Goal: Task Accomplishment & Management: Use online tool/utility

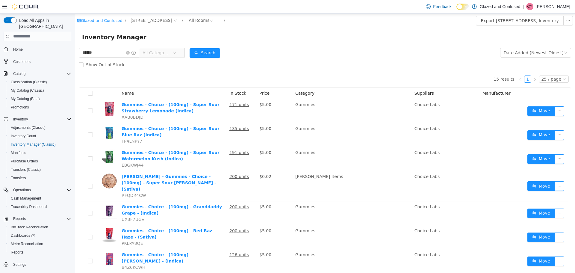
drag, startPoint x: 172, startPoint y: 51, endPoint x: 170, endPoint y: 53, distance: 3.1
click at [170, 51] on span "All Categories" at bounding box center [156, 52] width 27 height 6
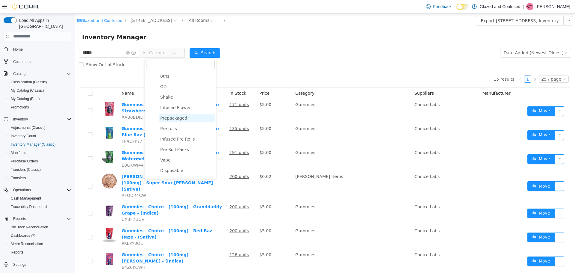
scroll to position [90, 0]
click at [172, 143] on span "Gummies" at bounding box center [170, 142] width 20 height 5
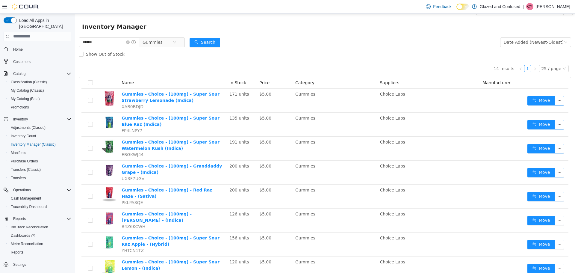
scroll to position [0, 0]
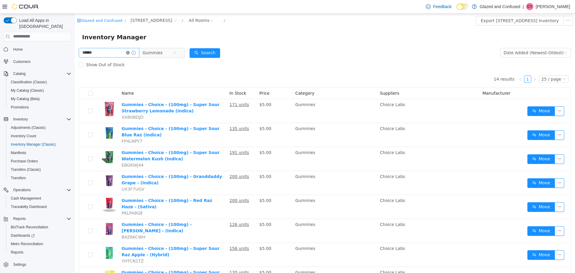
click at [130, 52] on icon "icon: close-circle" at bounding box center [128, 53] width 4 height 4
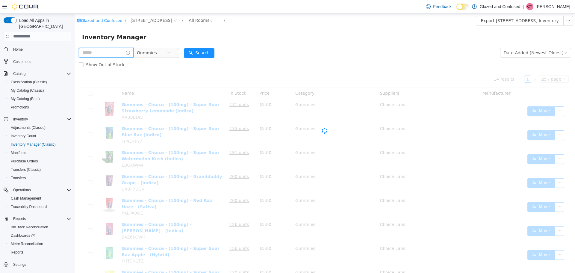
click at [125, 50] on input "text" at bounding box center [106, 53] width 55 height 10
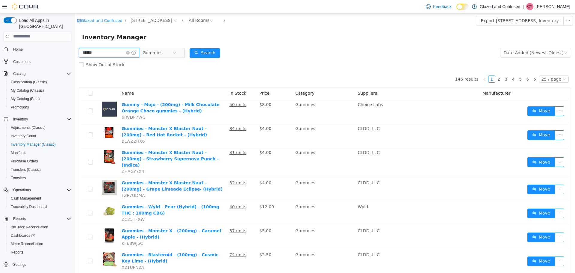
type input "******"
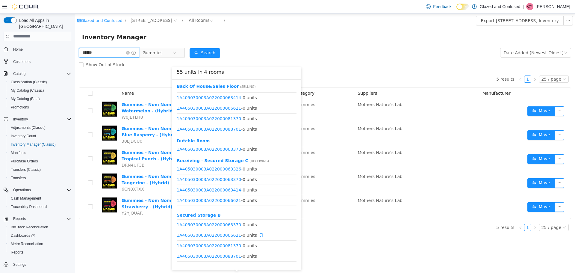
scroll to position [18, 0]
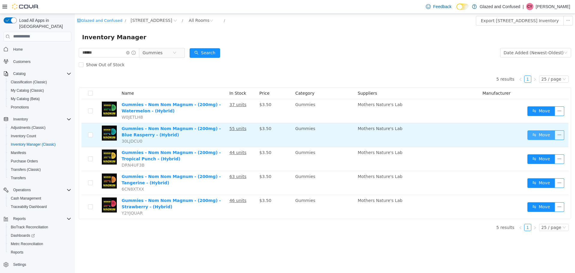
click at [551, 132] on button "Move" at bounding box center [541, 135] width 28 height 10
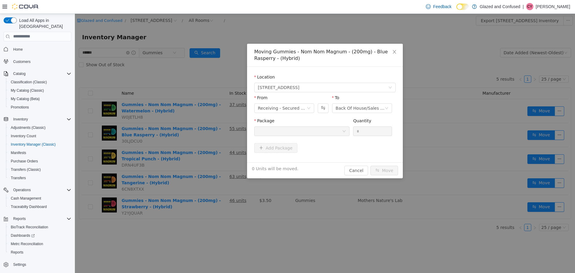
click at [317, 134] on div at bounding box center [300, 130] width 84 height 9
click at [308, 106] on icon "icon: down" at bounding box center [309, 108] width 4 height 4
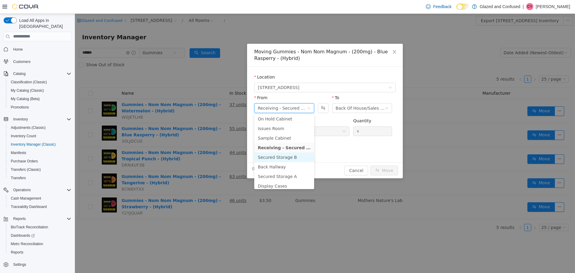
click at [291, 157] on li "Secured Storage B" at bounding box center [284, 157] width 60 height 10
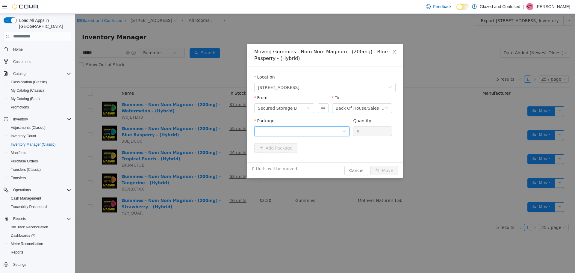
click at [317, 131] on div at bounding box center [300, 130] width 84 height 9
drag, startPoint x: 313, startPoint y: 158, endPoint x: 367, endPoint y: 132, distance: 60.3
click at [314, 157] on li "1A405030003A022000088702 Quantity : 50 Units" at bounding box center [301, 156] width 95 height 16
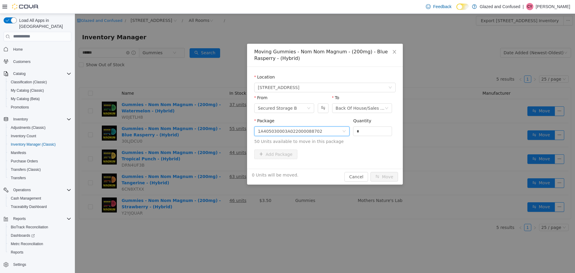
drag, startPoint x: 339, startPoint y: 135, endPoint x: 333, endPoint y: 137, distance: 6.1
click at [339, 137] on span "Package 1A405030003A022000088702 Quantity * 50 Units available to move in this …" at bounding box center [324, 131] width 141 height 26
type input "**"
click at [370, 172] on button "Move" at bounding box center [384, 177] width 28 height 10
